Goal: Check status: Check status

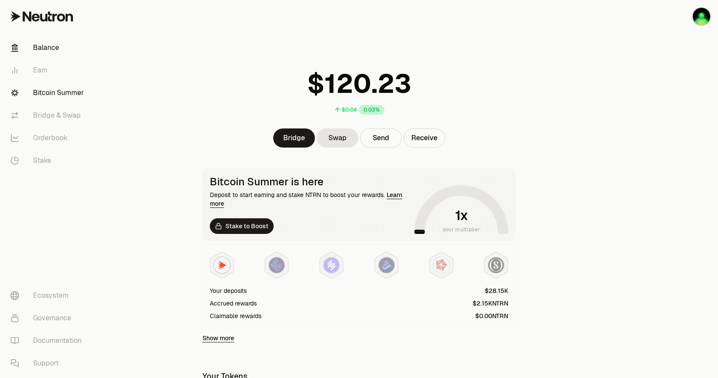
click at [45, 93] on link "Bitcoin Summer" at bounding box center [48, 93] width 90 height 23
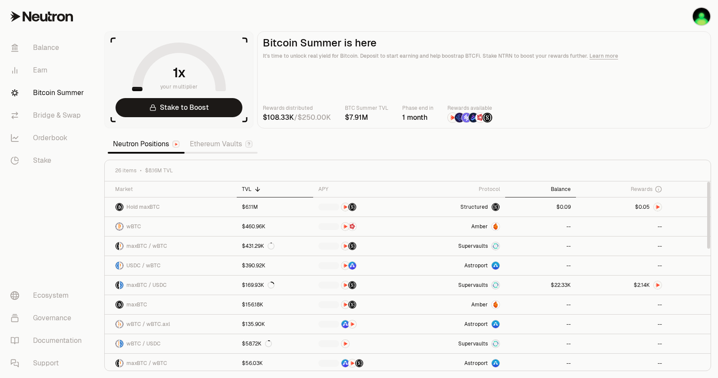
click at [570, 188] on div "Balance" at bounding box center [540, 189] width 61 height 7
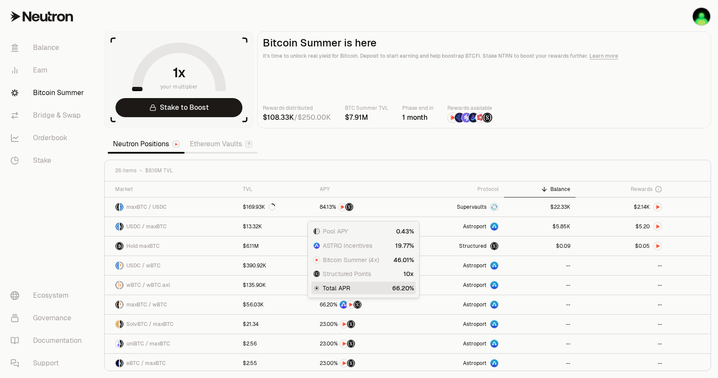
click at [452, 120] on img at bounding box center [453, 118] width 10 height 10
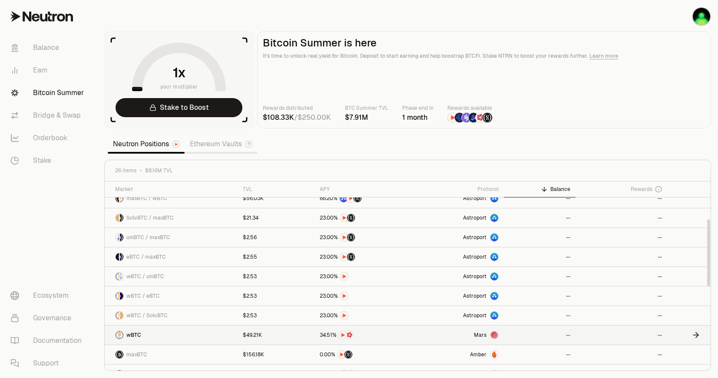
scroll to position [174, 0]
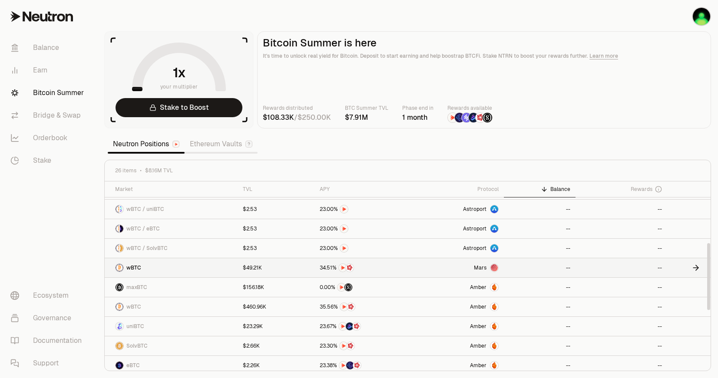
click at [480, 270] on span "Mars" at bounding box center [480, 268] width 13 height 7
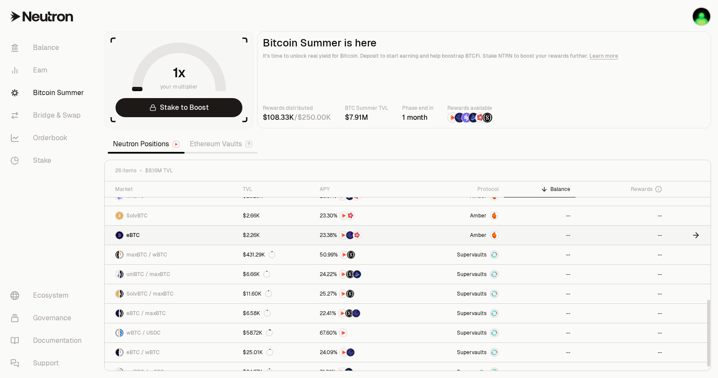
scroll to position [335, 0]
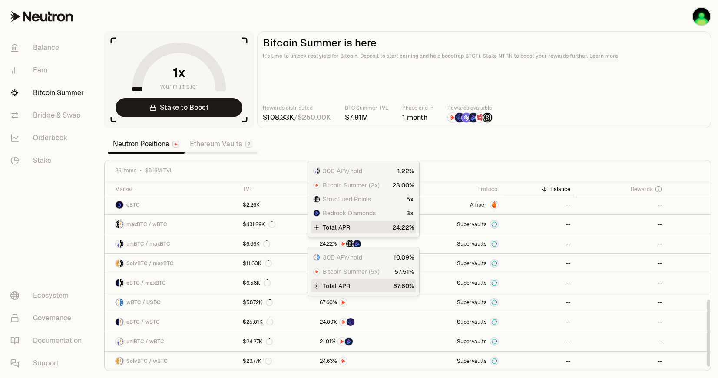
click at [326, 191] on div "Bitcoin Summer (2x)" at bounding box center [363, 185] width 104 height 13
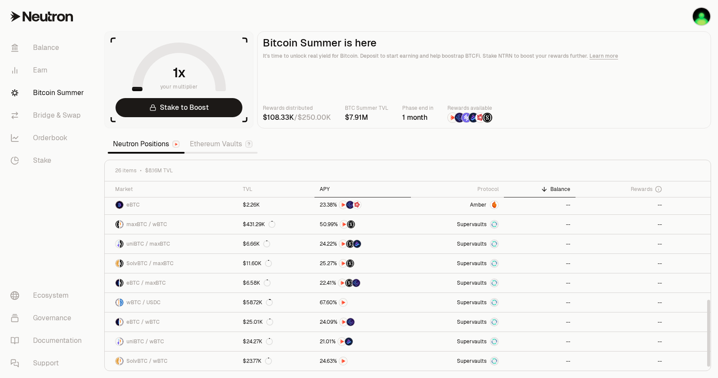
click at [325, 189] on div "APY" at bounding box center [363, 189] width 86 height 7
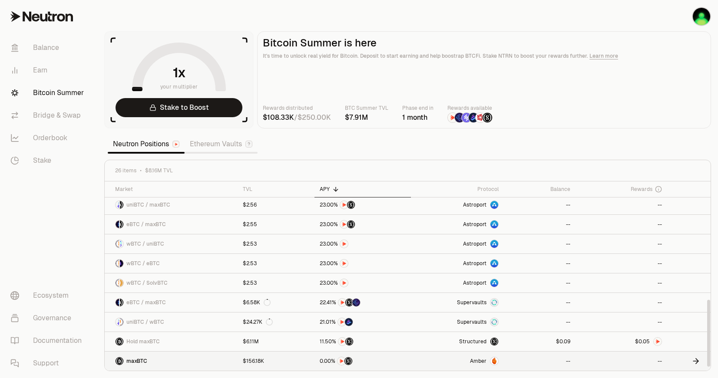
click at [477, 363] on span "Amber" at bounding box center [478, 361] width 17 height 7
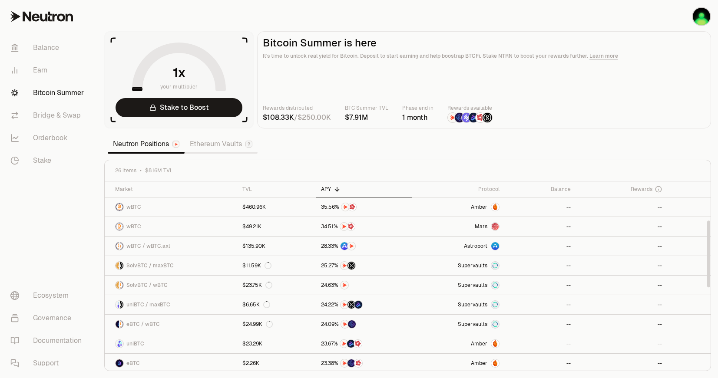
scroll to position [0, 0]
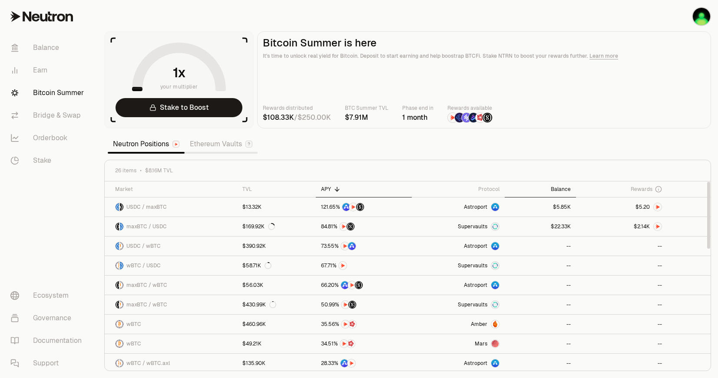
click at [557, 190] on div "Balance" at bounding box center [540, 189] width 61 height 7
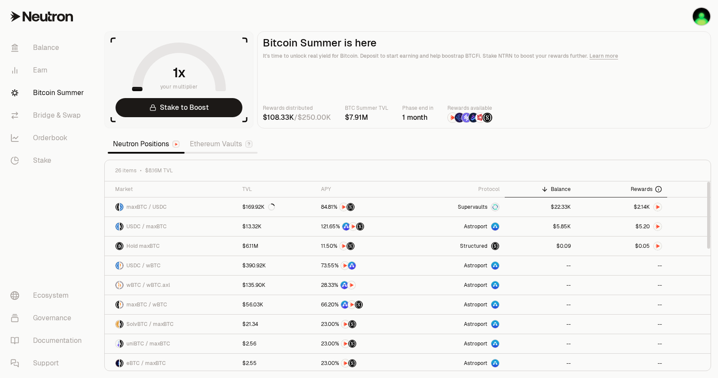
click at [642, 188] on span "Rewards" at bounding box center [642, 189] width 22 height 7
click at [643, 229] on span "." at bounding box center [643, 226] width 1 height 5
